Goal: Find specific page/section: Find specific page/section

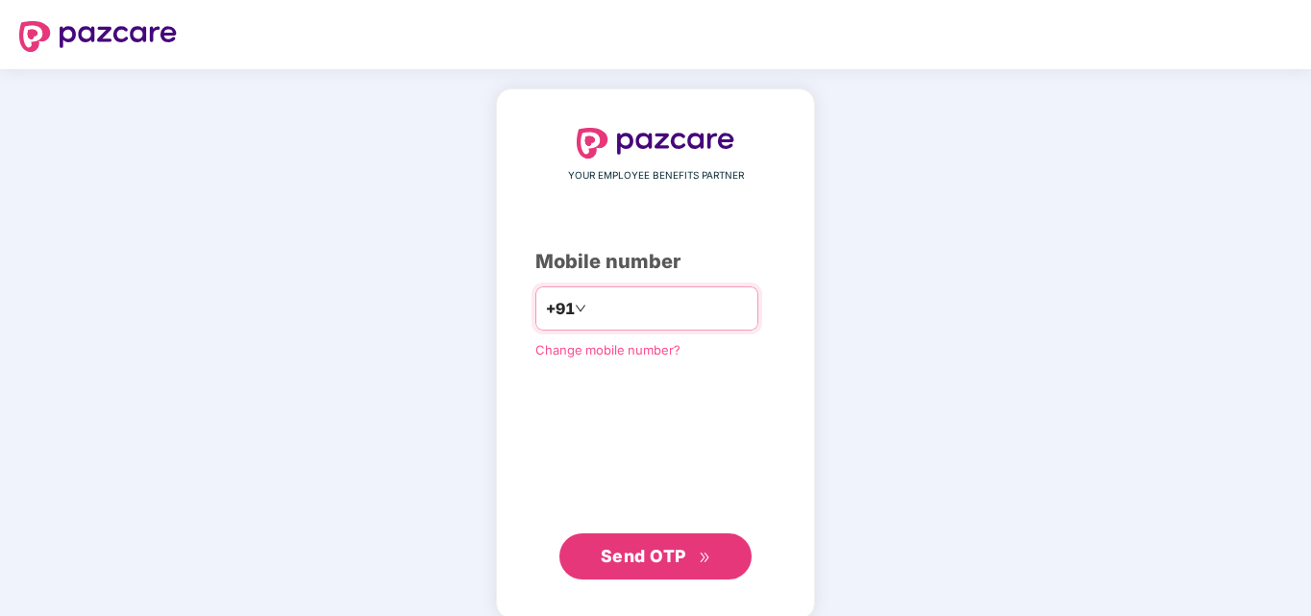
click at [612, 305] on input "number" at bounding box center [669, 308] width 158 height 31
type input "**********"
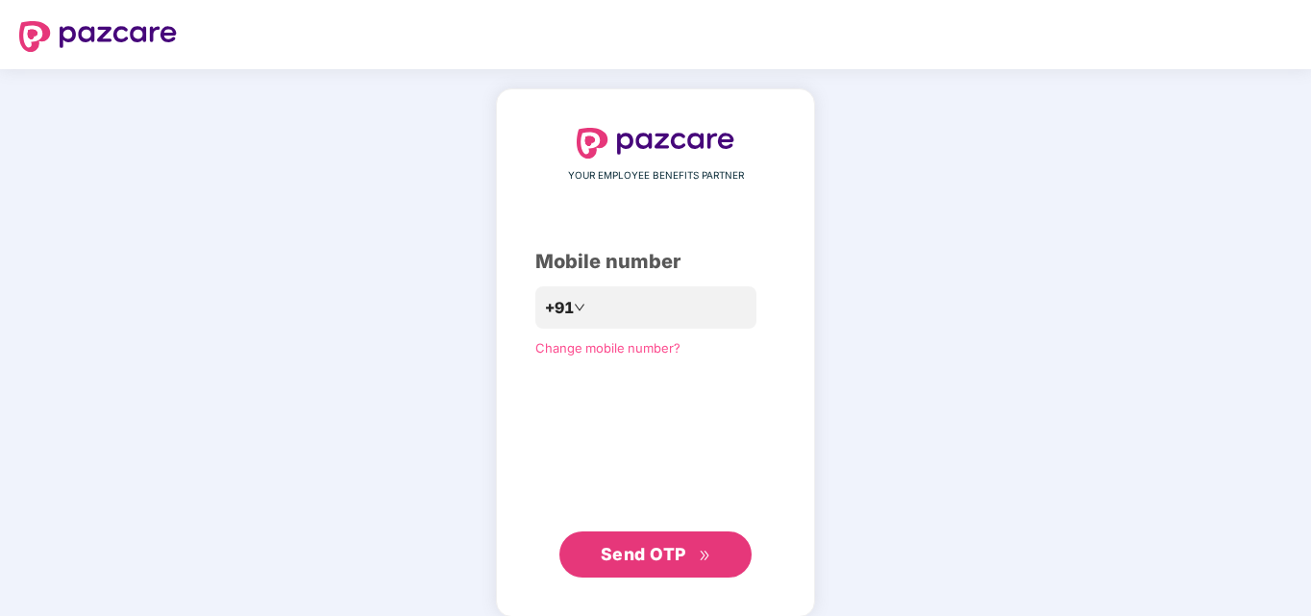
click at [605, 569] on button "Send OTP" at bounding box center [656, 555] width 192 height 46
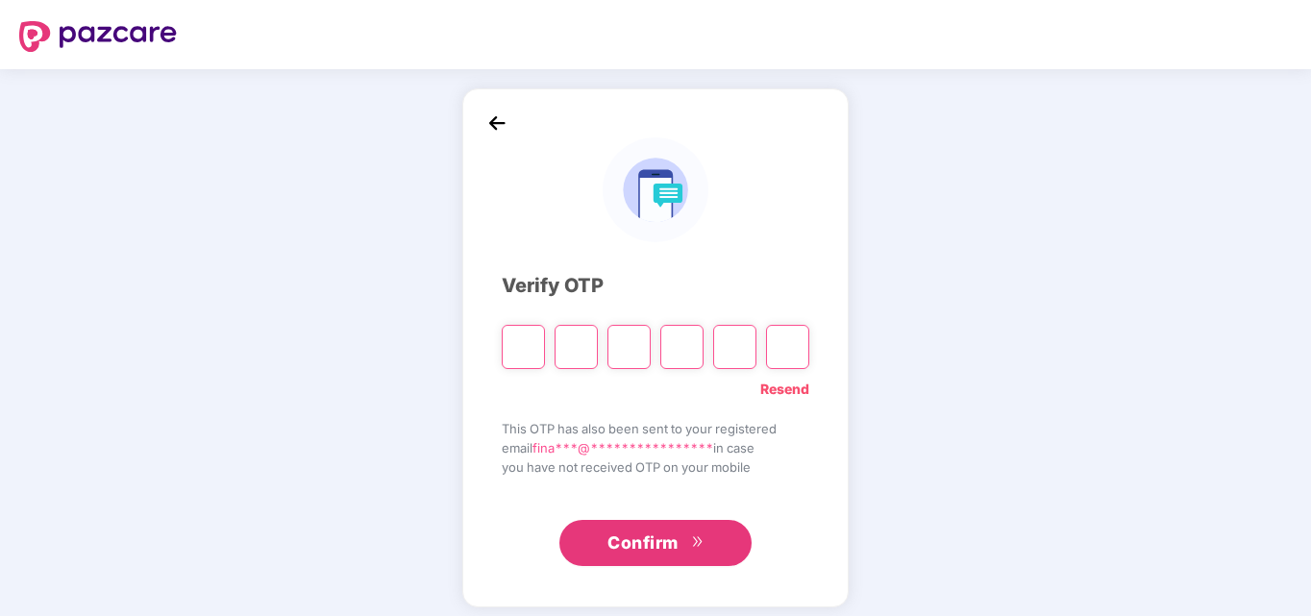
paste input "*"
type input "*"
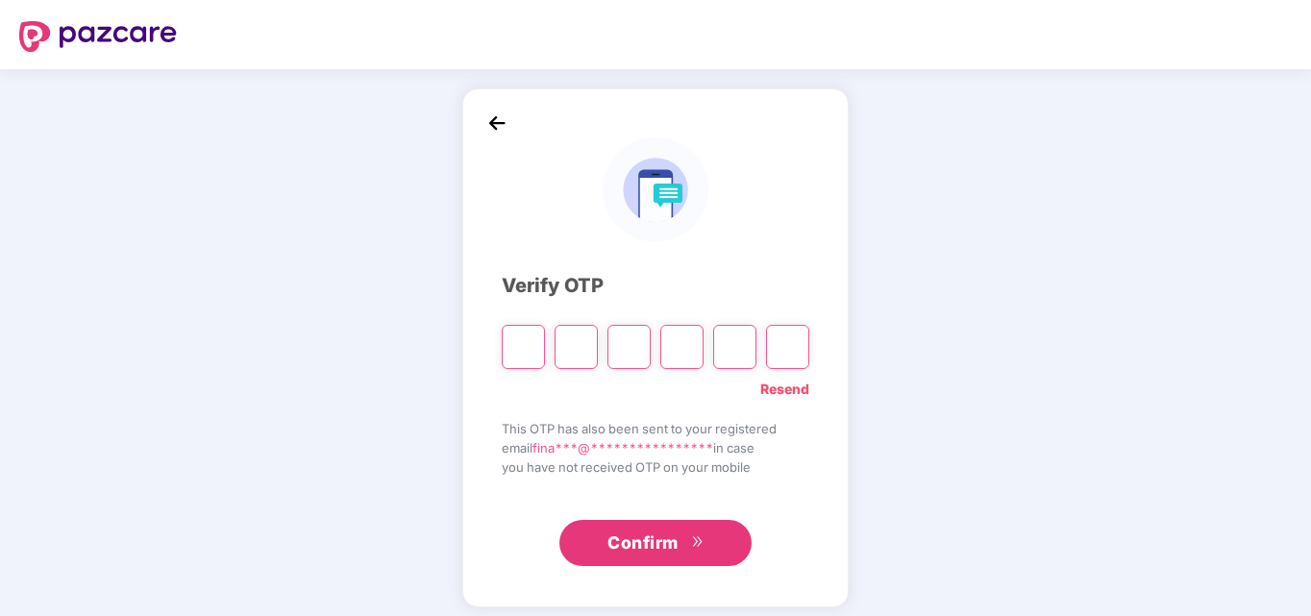
type input "*"
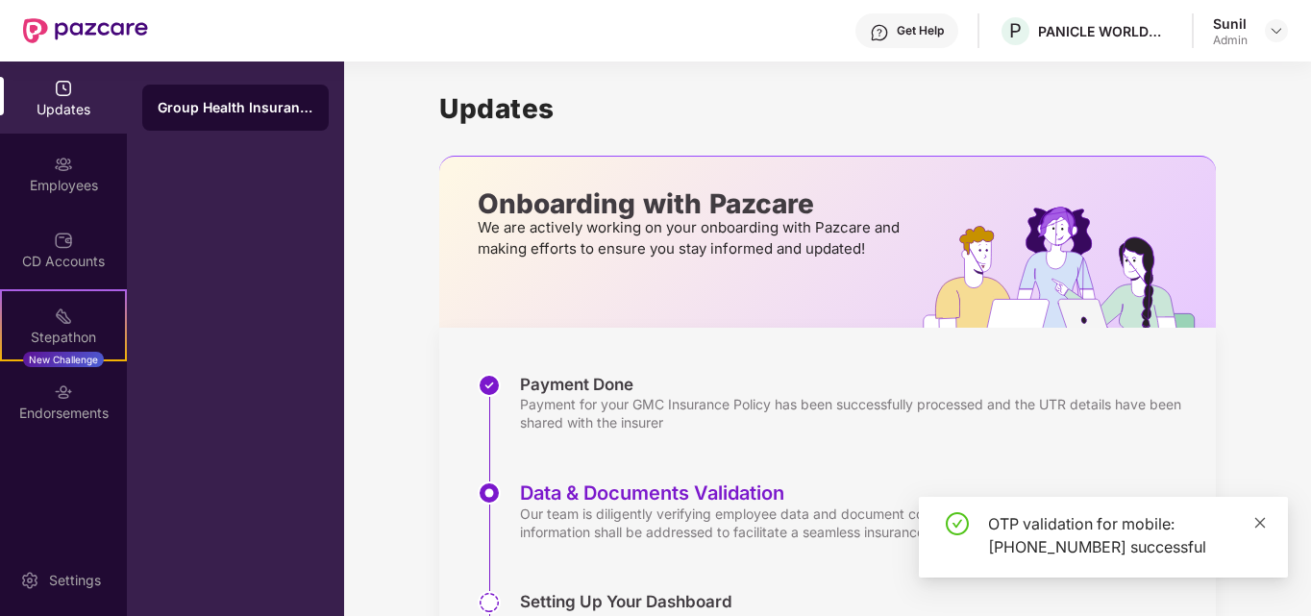
click at [1262, 524] on icon "close" at bounding box center [1261, 522] width 11 height 11
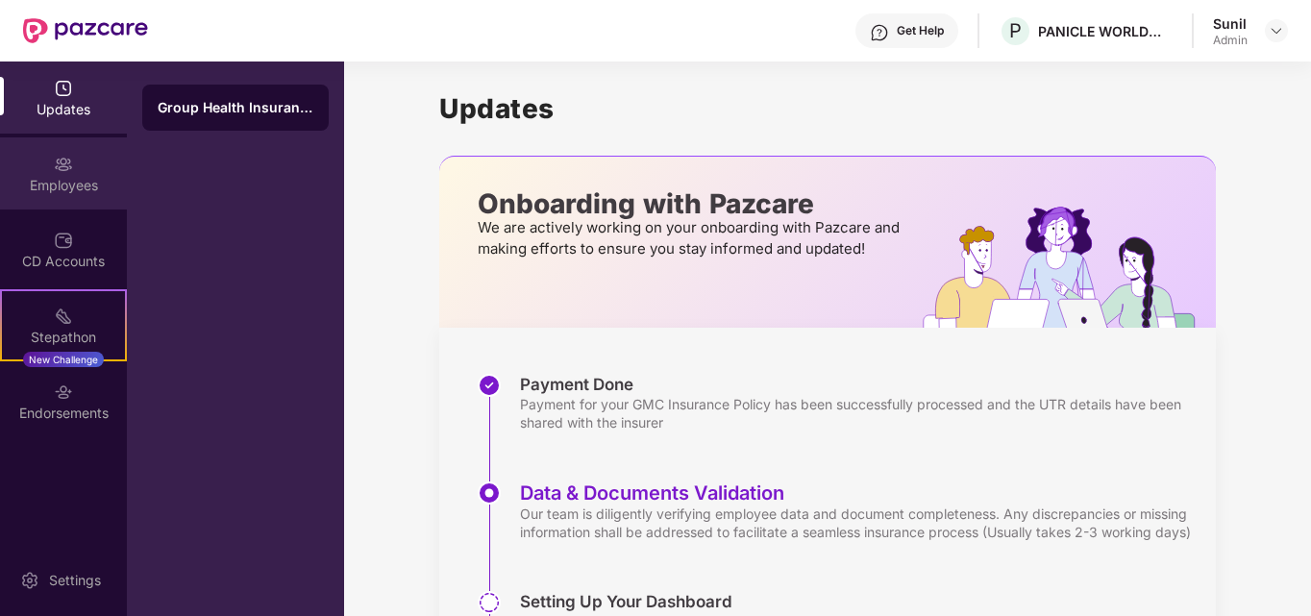
click at [94, 184] on div "Employees" at bounding box center [63, 185] width 127 height 19
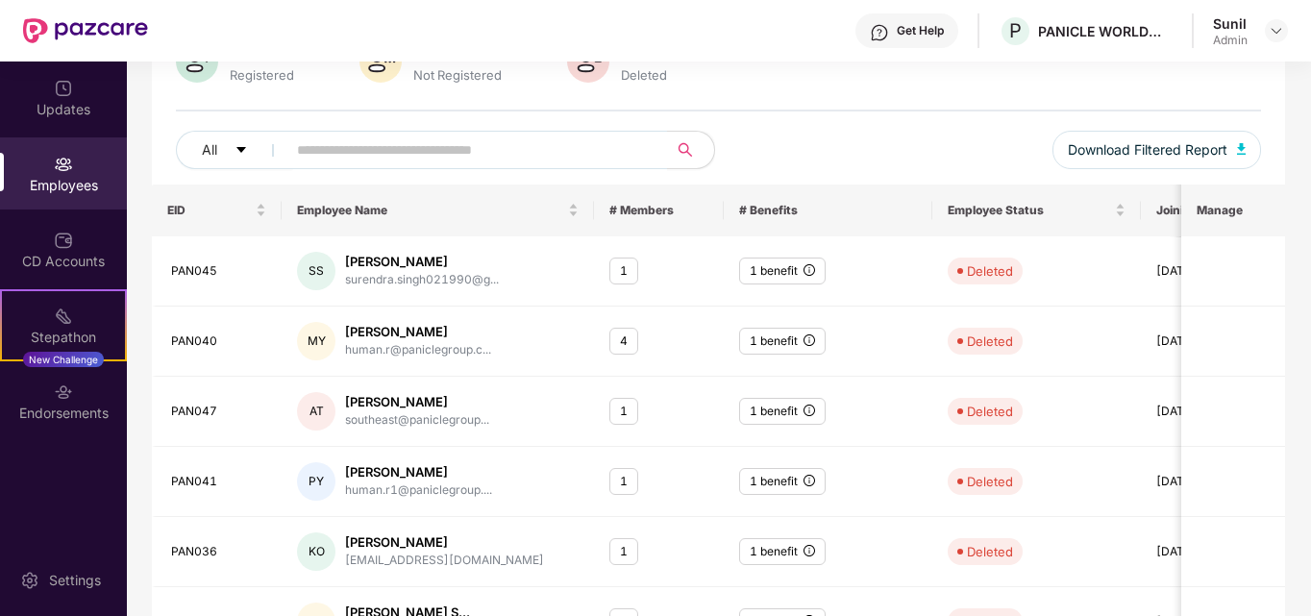
scroll to position [288, 0]
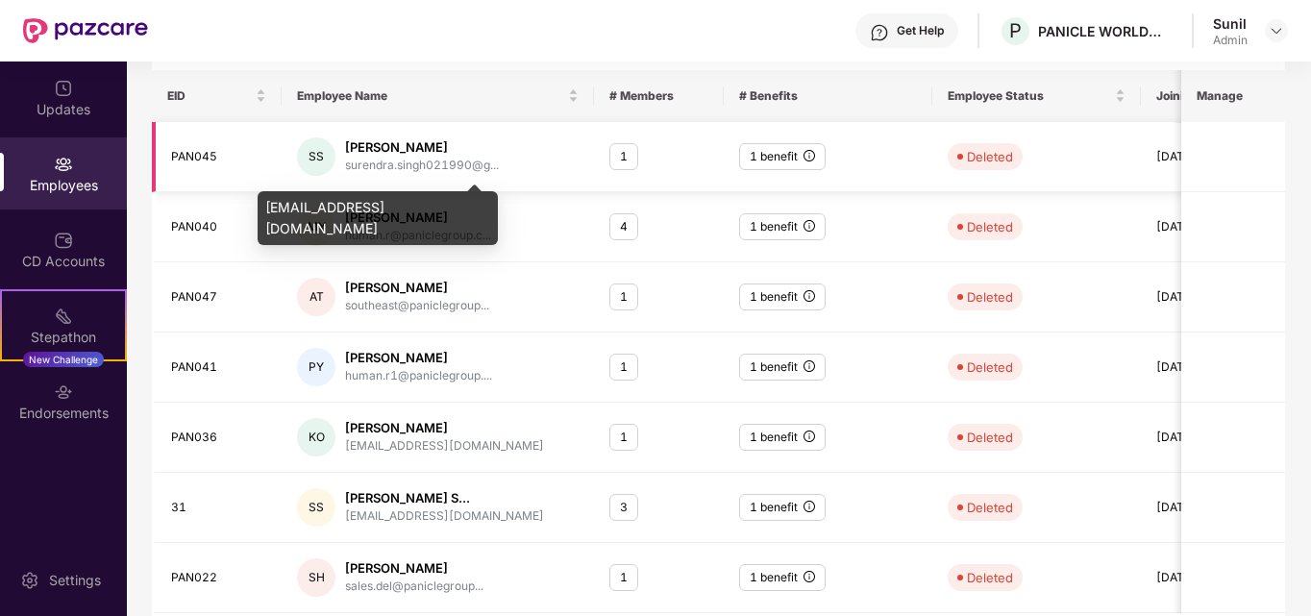
click at [455, 168] on div "surendra.singh021990@g..." at bounding box center [422, 166] width 154 height 18
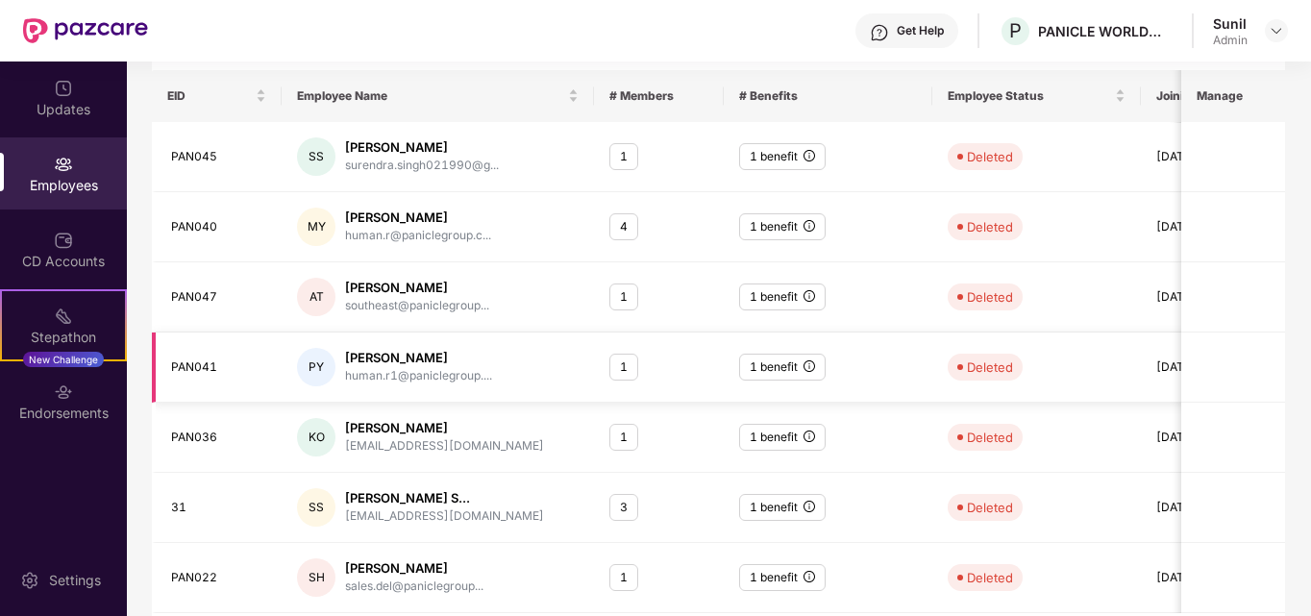
scroll to position [355, 0]
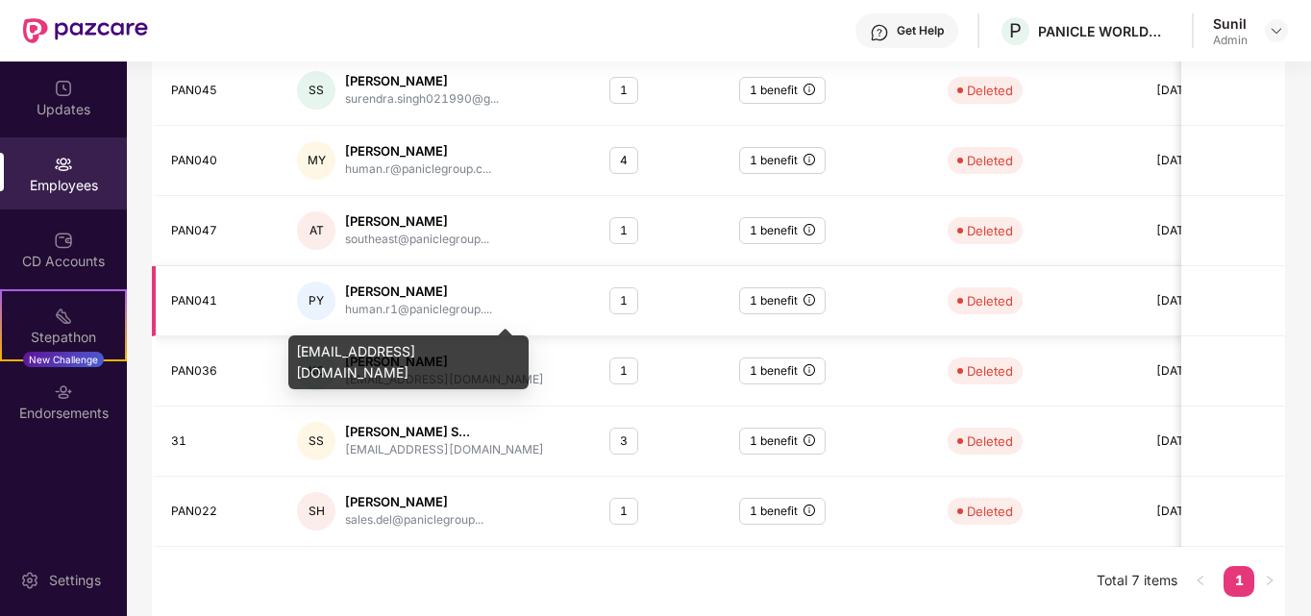
click at [399, 308] on div "human.r1@paniclegroup...." at bounding box center [418, 310] width 147 height 18
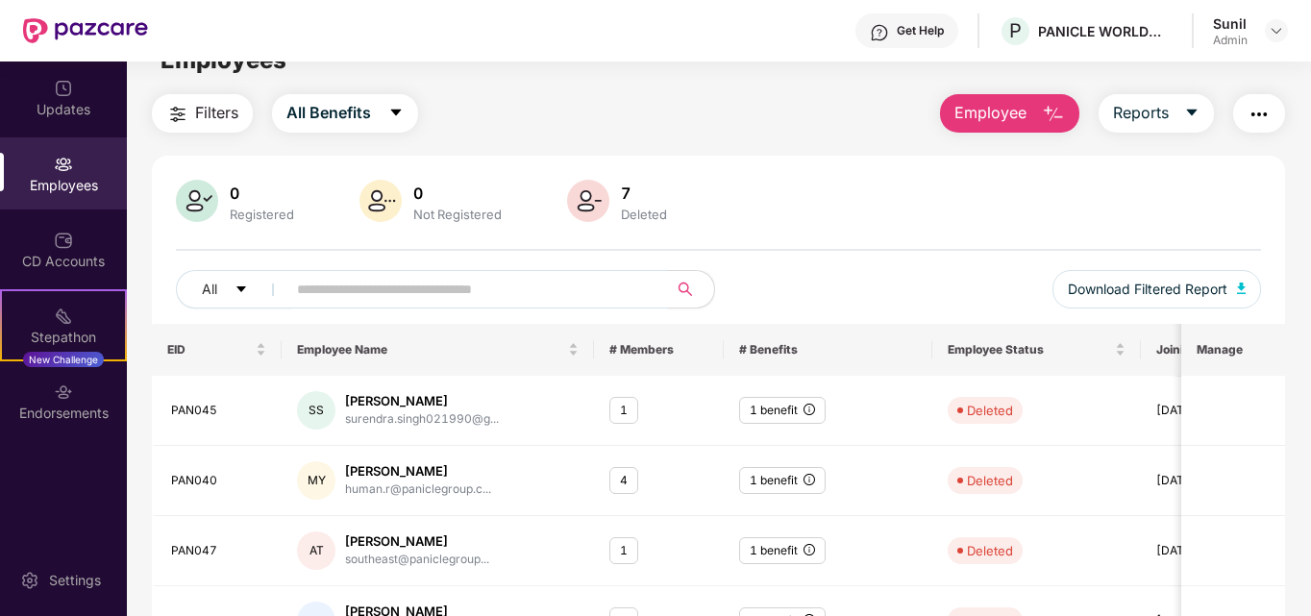
scroll to position [0, 0]
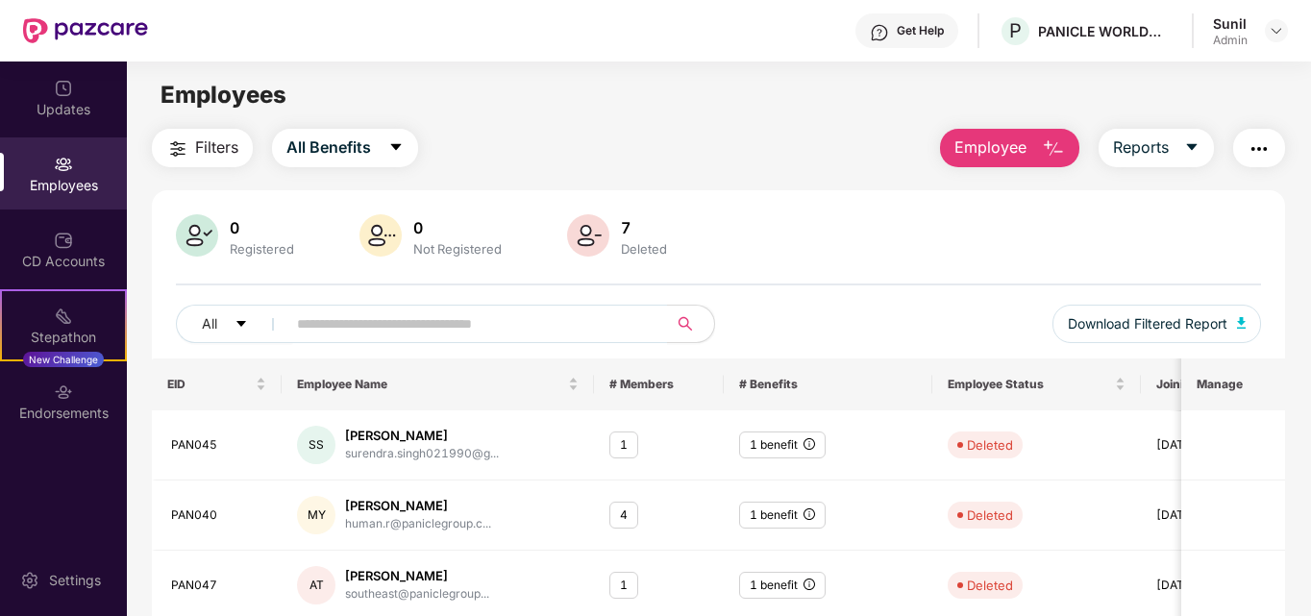
click at [1034, 142] on button "Employee" at bounding box center [1009, 148] width 139 height 38
click at [1254, 149] on img "button" at bounding box center [1259, 148] width 23 height 23
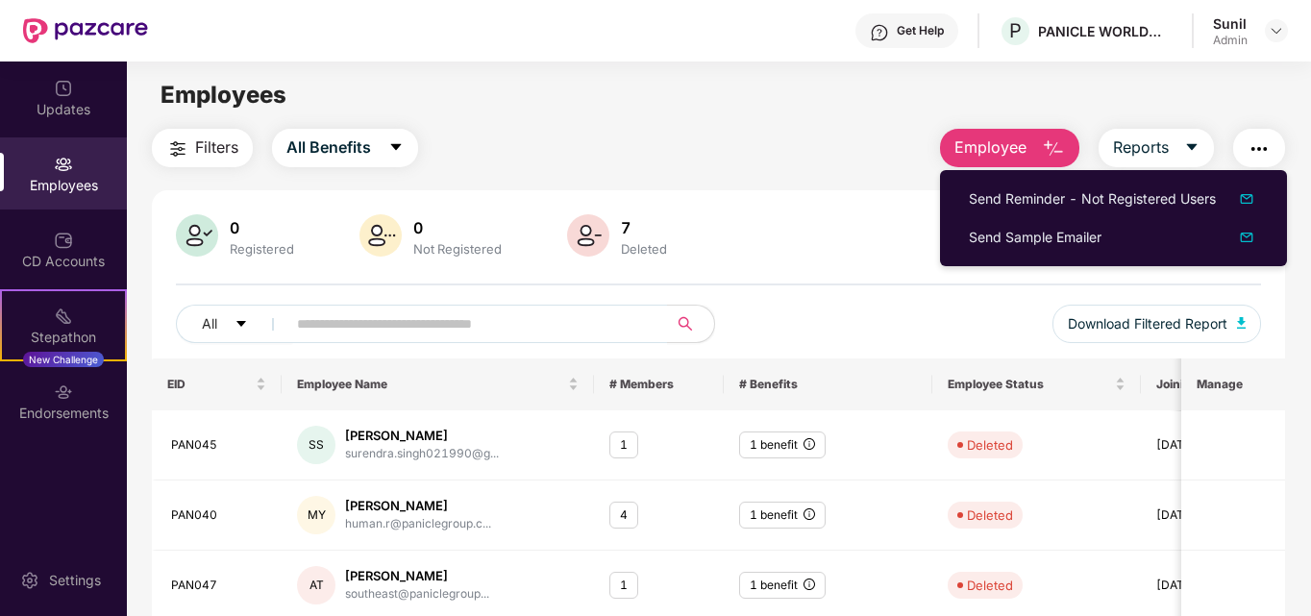
click at [755, 150] on div "Filters All Benefits Employee Reports" at bounding box center [719, 148] width 1135 height 38
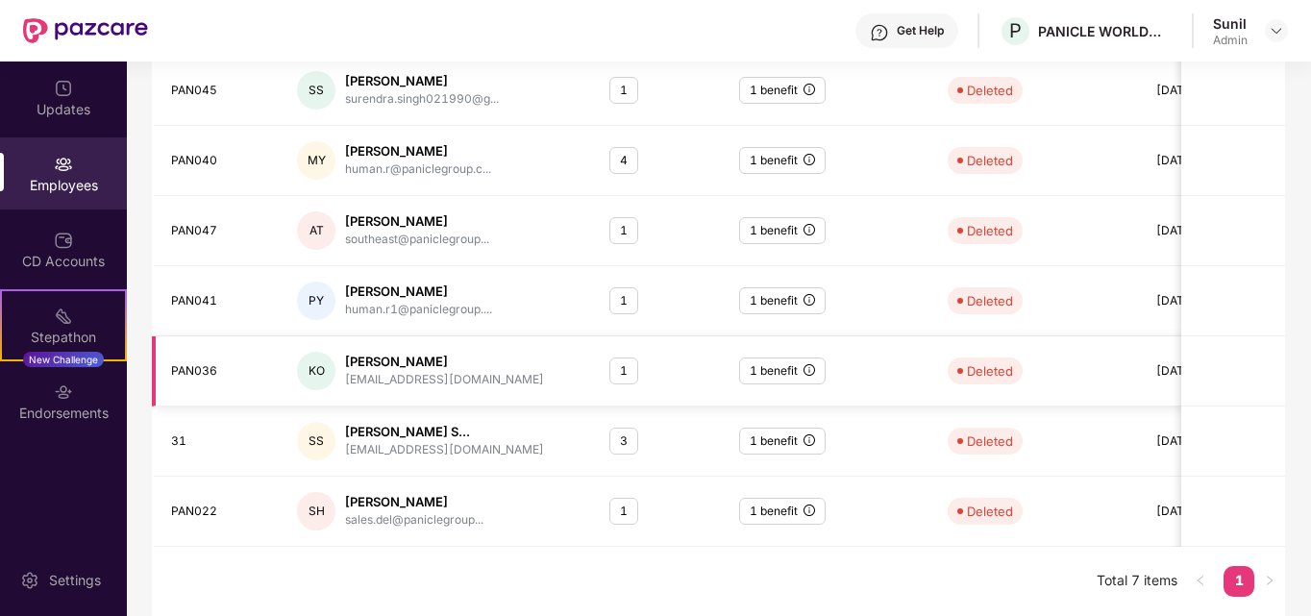
scroll to position [66, 0]
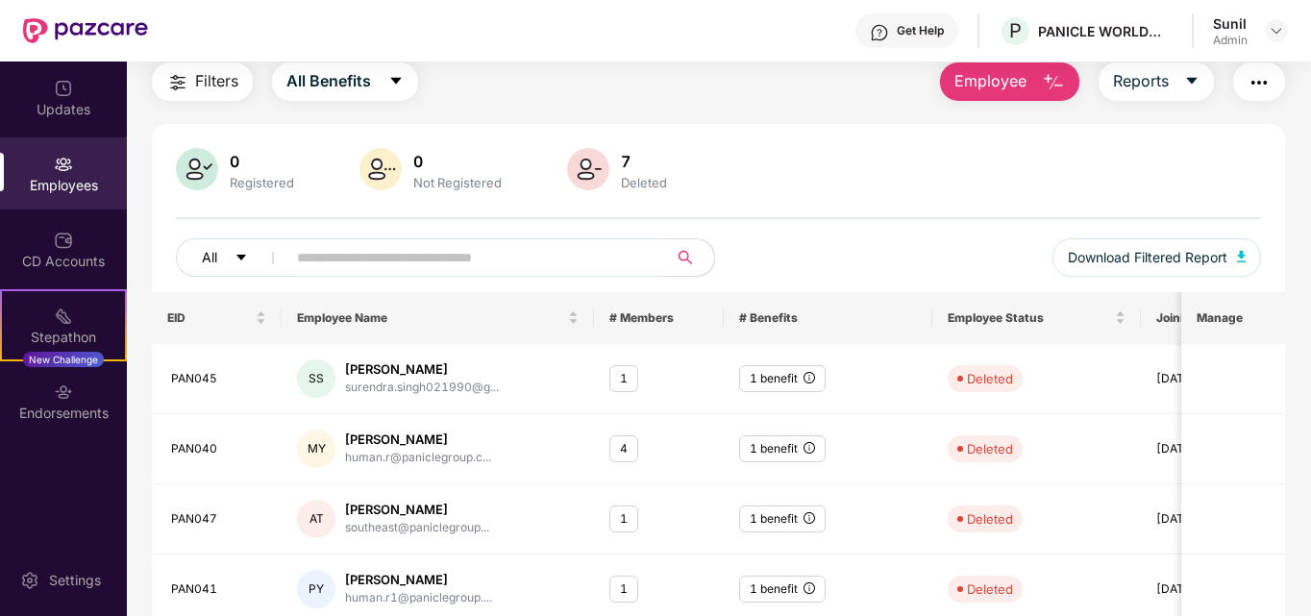
click at [247, 258] on icon "caret-down" at bounding box center [241, 257] width 13 height 13
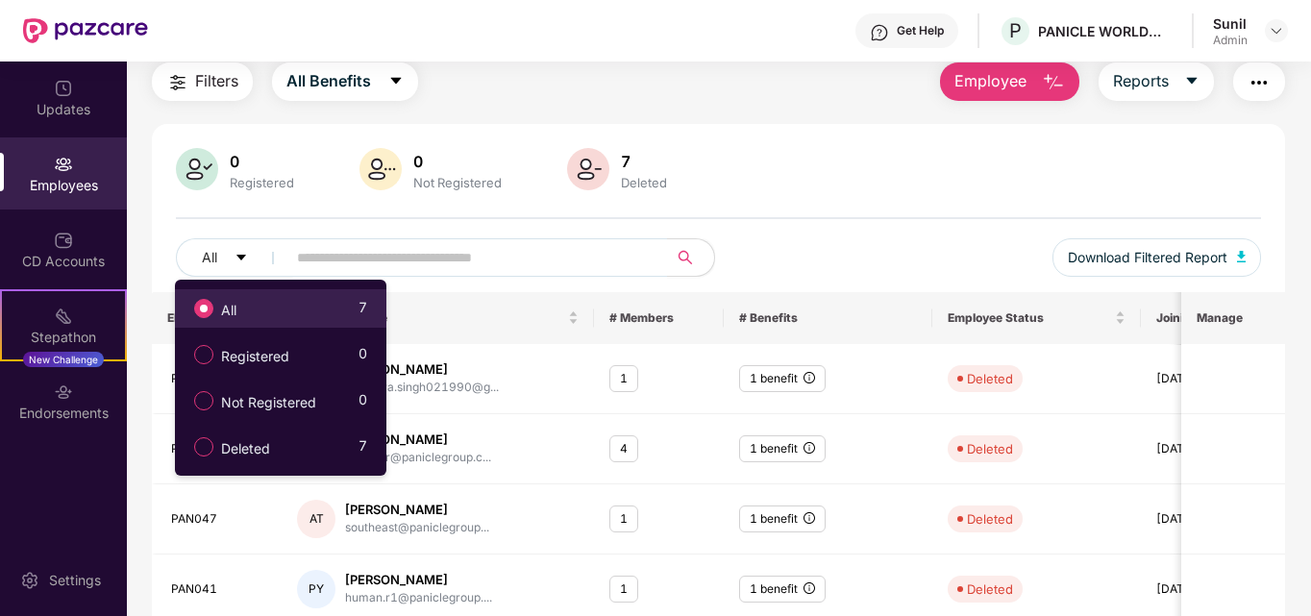
click at [275, 309] on div "All 7" at bounding box center [276, 308] width 183 height 33
